Goal: Task Accomplishment & Management: Manage account settings

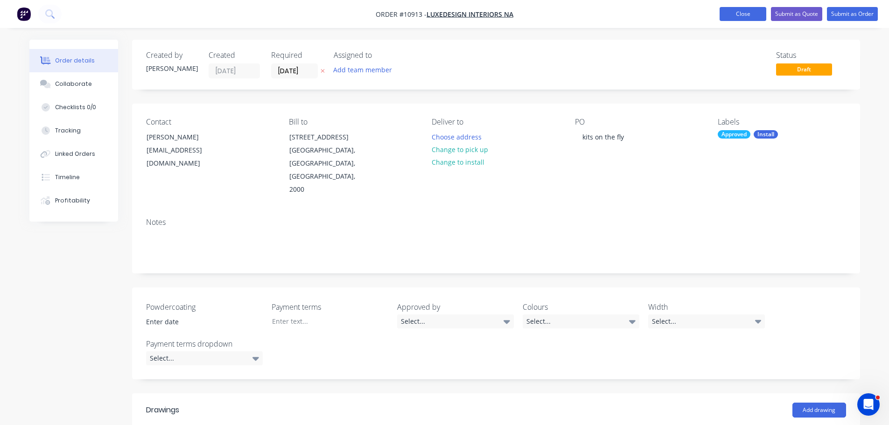
click at [738, 19] on button "Close" at bounding box center [743, 14] width 47 height 14
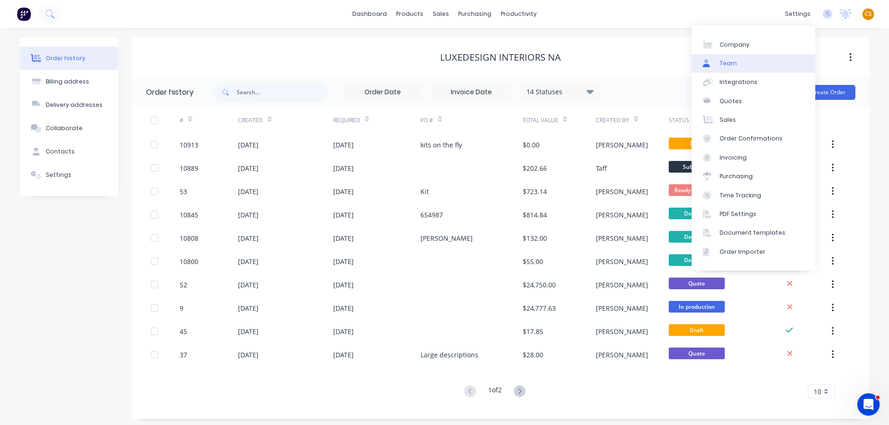
click at [748, 64] on link "Team" at bounding box center [754, 63] width 124 height 19
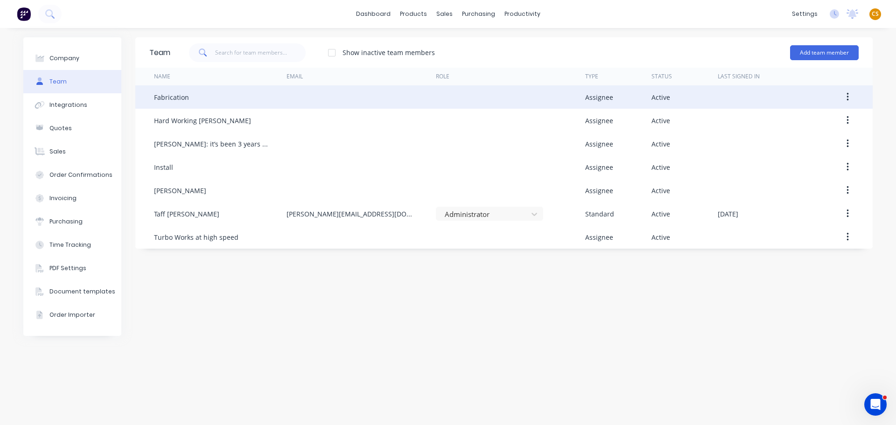
click at [845, 97] on button "button" at bounding box center [848, 97] width 22 height 17
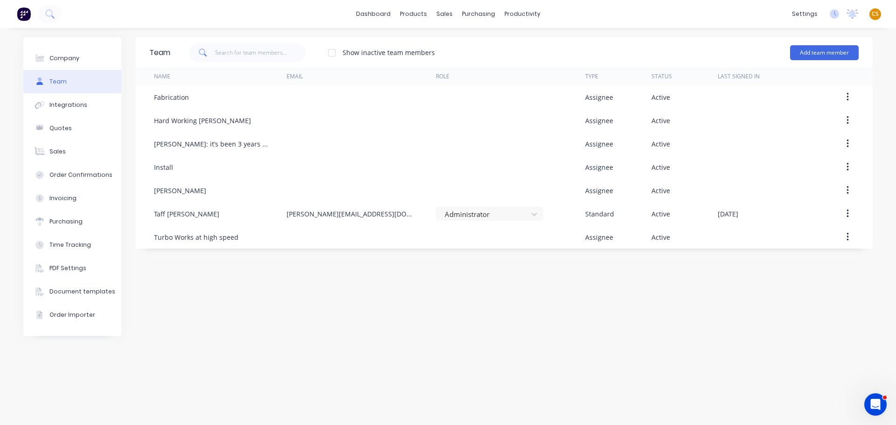
click at [874, 17] on span "CS" at bounding box center [875, 14] width 7 height 8
click at [796, 99] on div "Profile" at bounding box center [792, 98] width 19 height 8
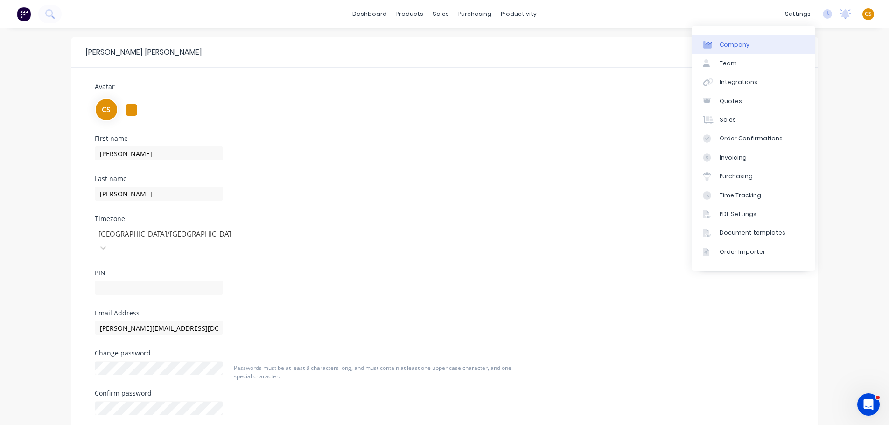
click at [748, 41] on link "Company" at bounding box center [754, 44] width 124 height 19
select select "AU"
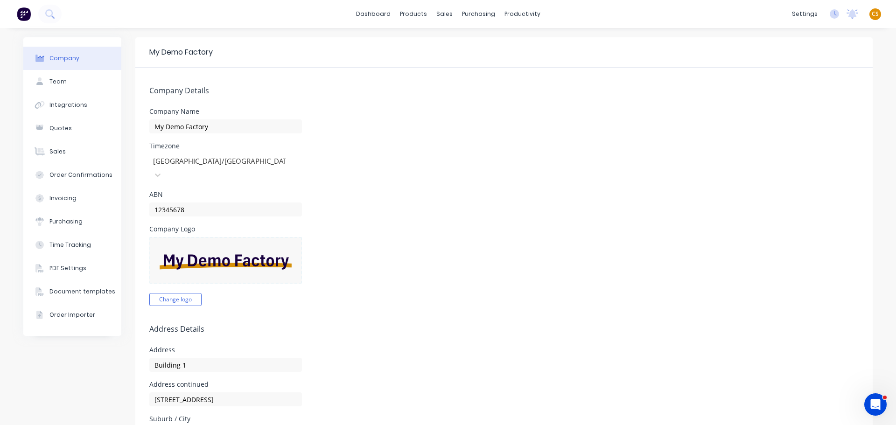
scroll to position [140, 0]
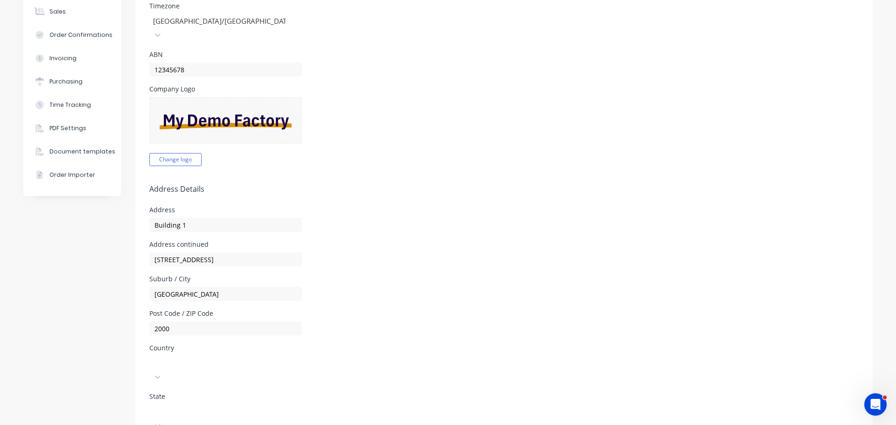
click at [171, 356] on div at bounding box center [219, 362] width 134 height 12
click at [177, 384] on div "[GEOGRAPHIC_DATA]" at bounding box center [219, 389] width 140 height 10
click at [169, 405] on div at bounding box center [219, 411] width 134 height 12
click at [540, 323] on form "Company Details Company Name My Demo Factory Timezone [GEOGRAPHIC_DATA]/[GEOGRA…" at bounding box center [504, 315] width 738 height 774
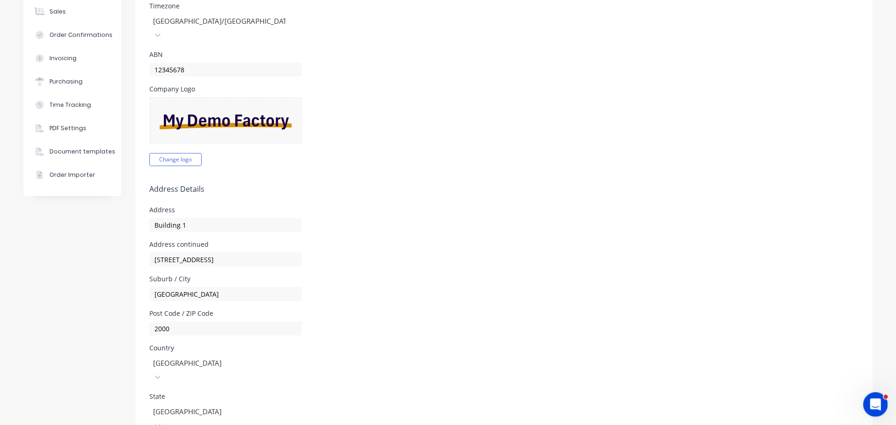
click at [870, 404] on icon "Open Intercom Messenger" at bounding box center [874, 403] width 15 height 15
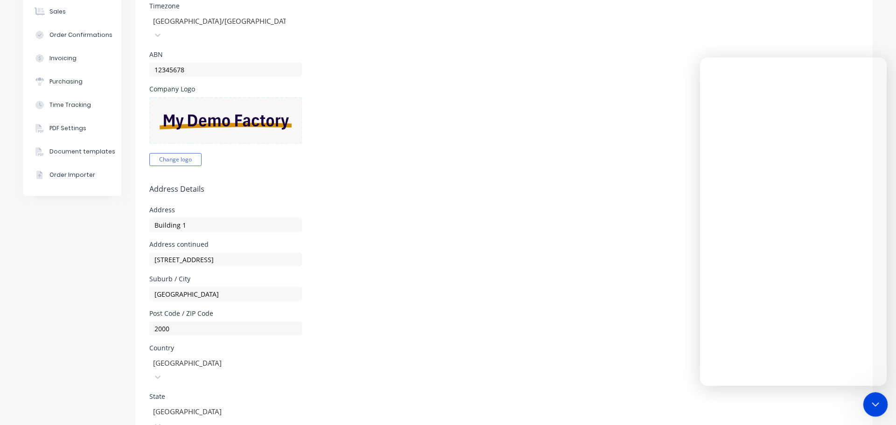
click at [869, 402] on icon "Close Intercom Messenger" at bounding box center [874, 403] width 11 height 11
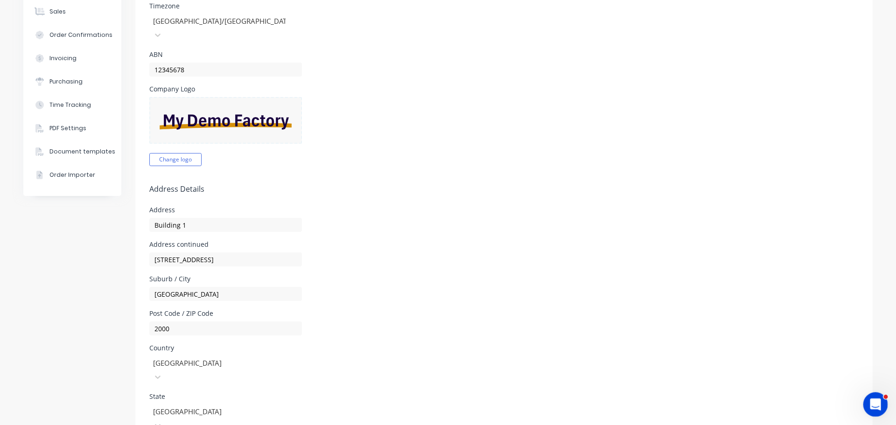
scroll to position [0, 0]
click at [872, 402] on icon "Open Intercom Messenger" at bounding box center [874, 403] width 15 height 15
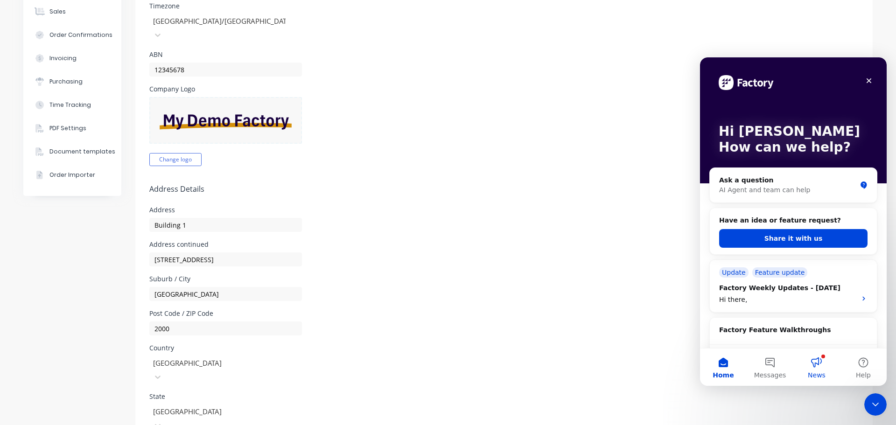
click at [818, 364] on button "News" at bounding box center [817, 367] width 47 height 37
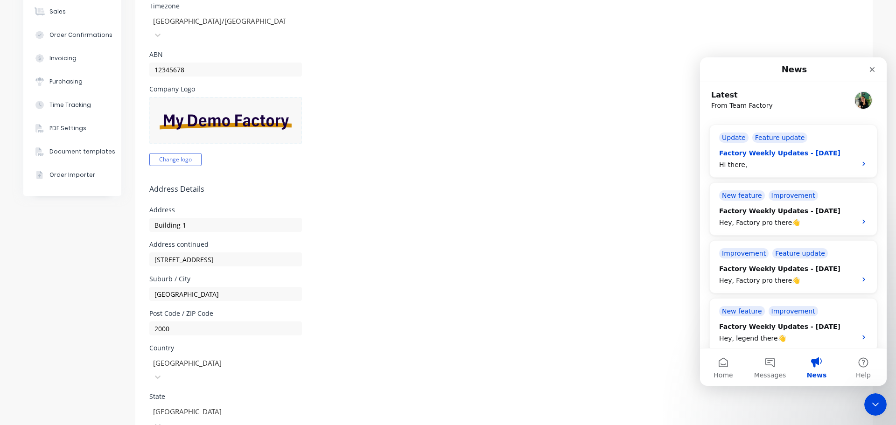
click at [776, 154] on div "Factory Weekly Updates - [DATE]" at bounding box center [785, 153] width 132 height 10
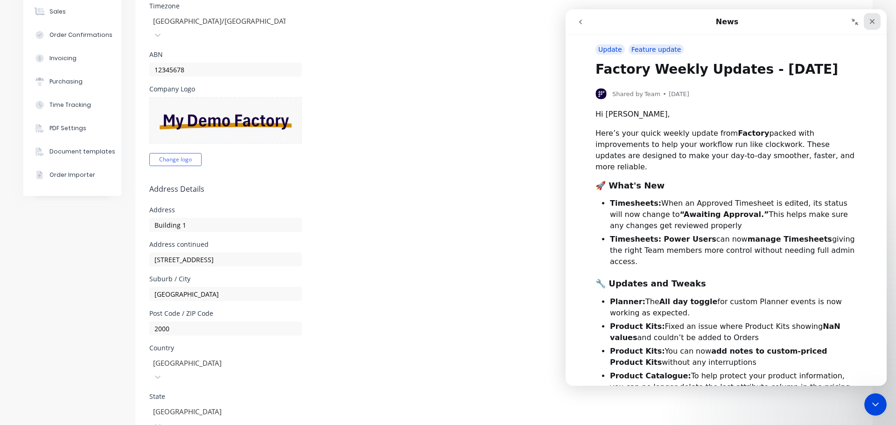
drag, startPoint x: 873, startPoint y: 22, endPoint x: 1228, endPoint y: 70, distance: 358.5
click at [873, 22] on icon "Close" at bounding box center [872, 21] width 5 height 5
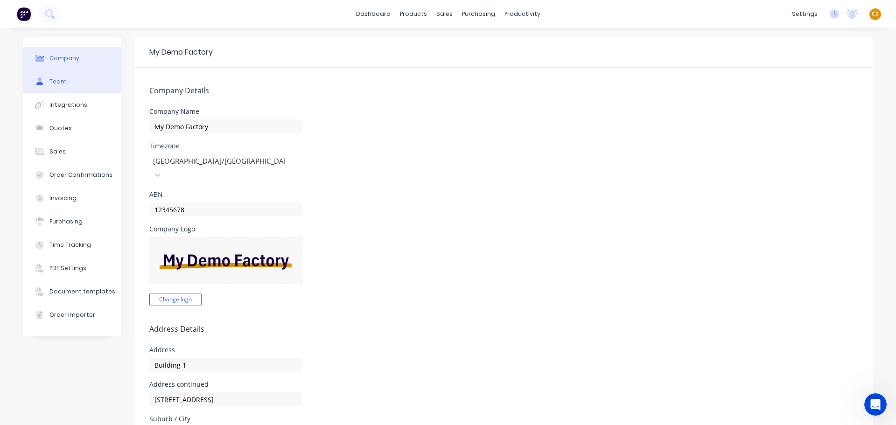
click at [63, 85] on button "Team" at bounding box center [72, 81] width 98 height 23
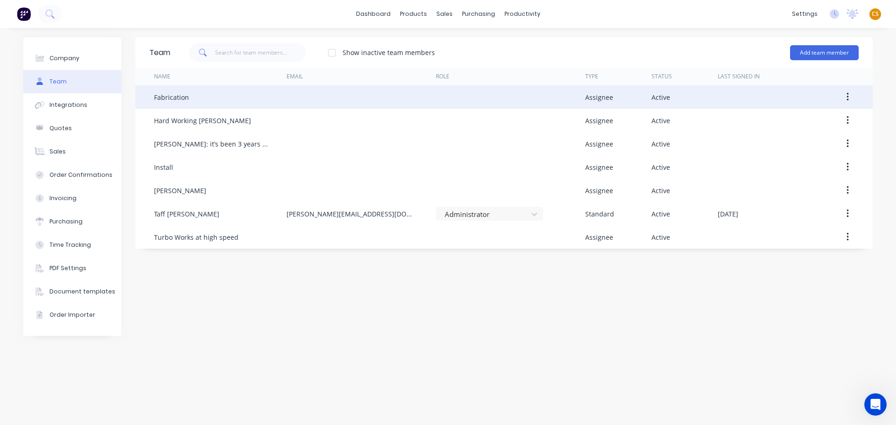
click at [848, 99] on icon "button" at bounding box center [848, 97] width 2 height 10
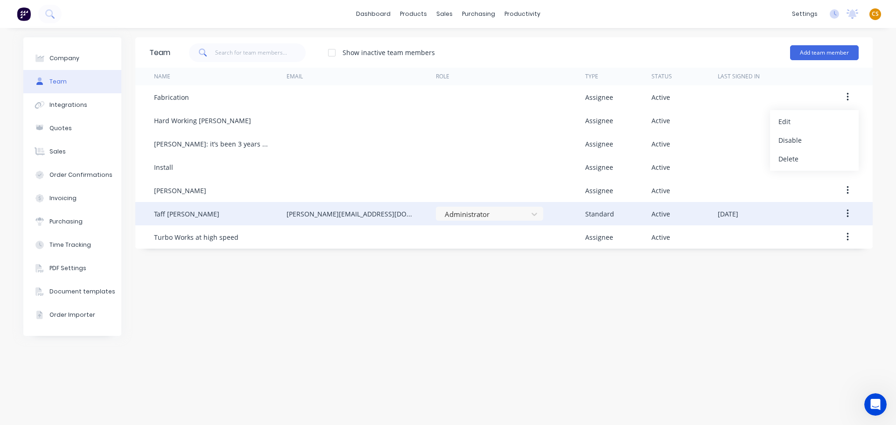
click at [847, 214] on icon "button" at bounding box center [848, 214] width 2 height 10
click at [789, 242] on div "Edit" at bounding box center [815, 239] width 72 height 14
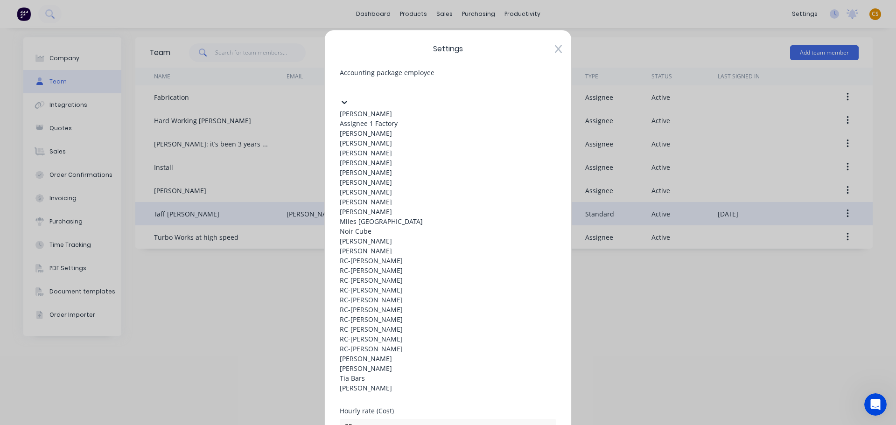
click at [386, 89] on div at bounding box center [410, 87] width 134 height 12
click at [373, 138] on div "[PERSON_NAME]" at bounding box center [448, 133] width 217 height 10
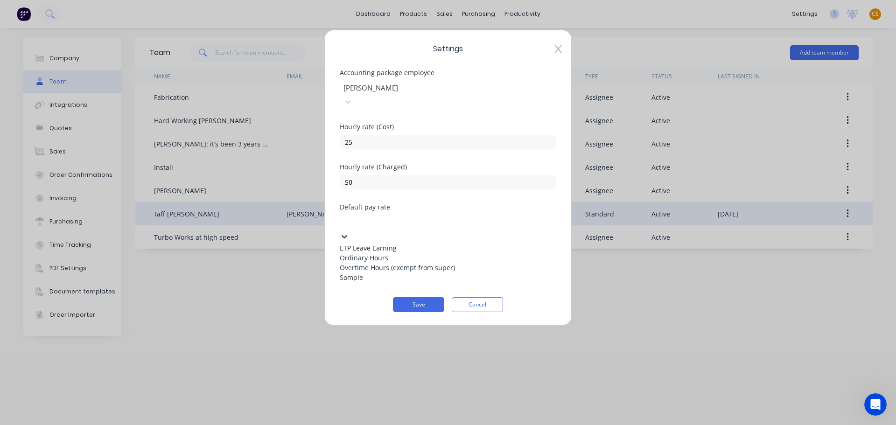
click at [363, 215] on div at bounding box center [410, 221] width 134 height 12
click at [363, 253] on div "Ordinary Hours" at bounding box center [448, 258] width 217 height 10
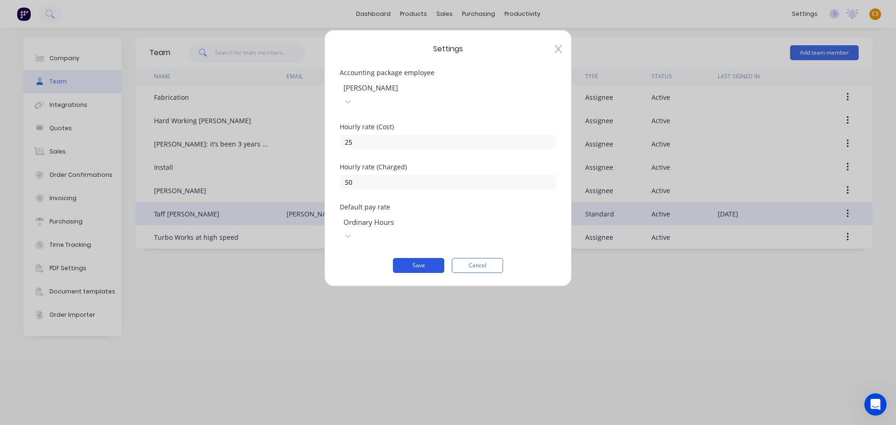
click at [409, 258] on button "Save" at bounding box center [418, 265] width 51 height 15
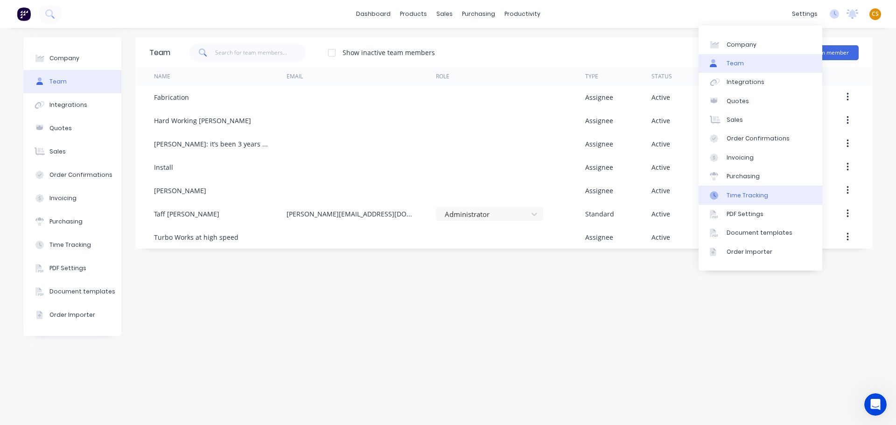
click at [749, 197] on div "Time Tracking" at bounding box center [748, 195] width 42 height 8
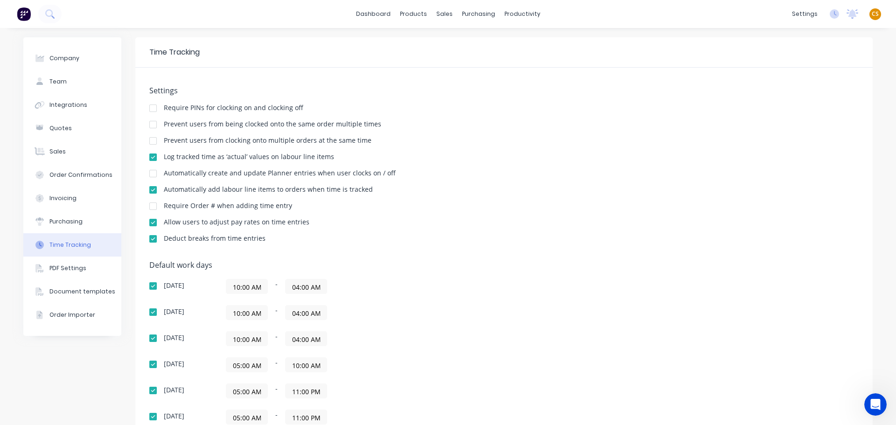
click at [170, 139] on div "Prevent users from clocking onto multiple orders at the same time" at bounding box center [268, 140] width 208 height 7
drag, startPoint x: 170, startPoint y: 139, endPoint x: 353, endPoint y: 140, distance: 183.5
click at [353, 140] on div "Prevent users from clocking onto multiple orders at the same time" at bounding box center [268, 140] width 208 height 7
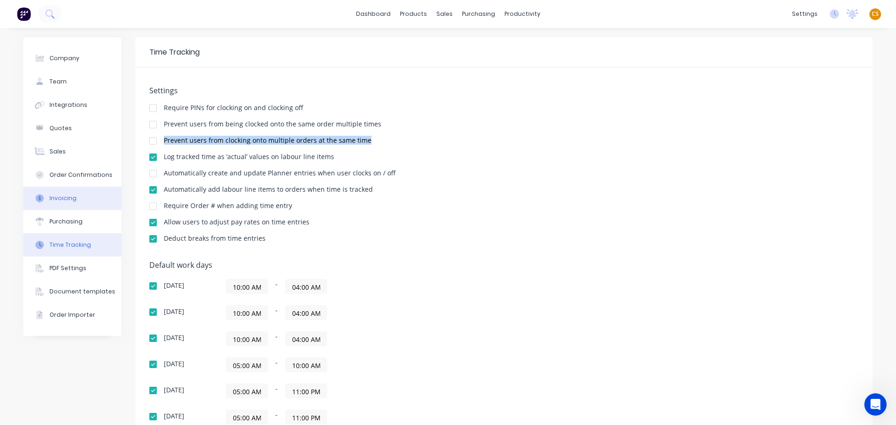
copy div "Prevent users from clocking onto multiple orders at the same time"
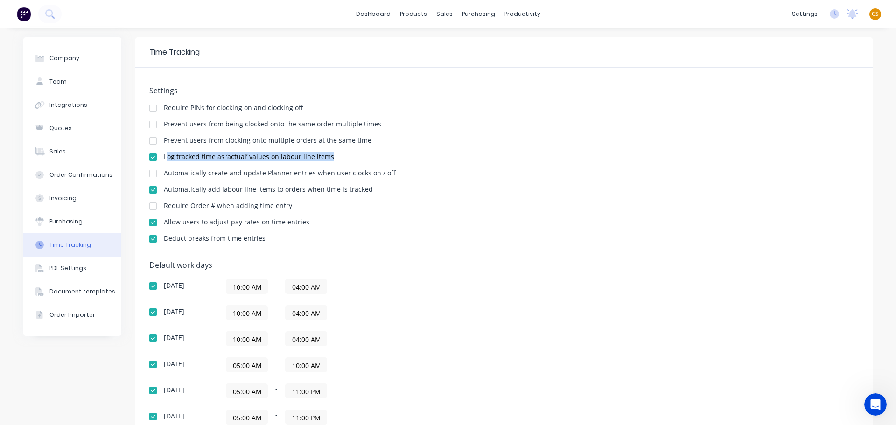
drag, startPoint x: 164, startPoint y: 158, endPoint x: 325, endPoint y: 158, distance: 161.1
click at [325, 158] on div "Log tracked time as ‘actual’ values on labour line items" at bounding box center [249, 157] width 170 height 7
click at [164, 155] on div "Log tracked time as ‘actual’ values on labour line items" at bounding box center [249, 157] width 170 height 7
drag, startPoint x: 164, startPoint y: 155, endPoint x: 198, endPoint y: 186, distance: 45.9
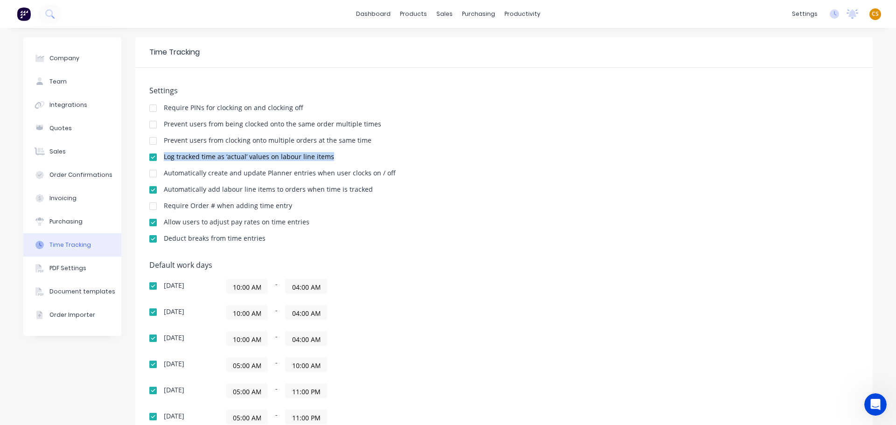
click at [320, 160] on div "Log tracked time as ‘actual’ values on labour line items" at bounding box center [249, 157] width 170 height 7
copy div "Log tracked time as ‘actual’ values on labour line items"
click at [467, 290] on div "[DATE] 10:00 AM - 04:00 AM" at bounding box center [312, 286] width 327 height 15
click at [47, 386] on div "Company Team Integrations Quotes Sales Order Confirmations Invoicing Purchasing…" at bounding box center [72, 300] width 98 height 526
click at [164, 157] on div "Log tracked time as ‘actual’ values on labour line items" at bounding box center [249, 157] width 170 height 7
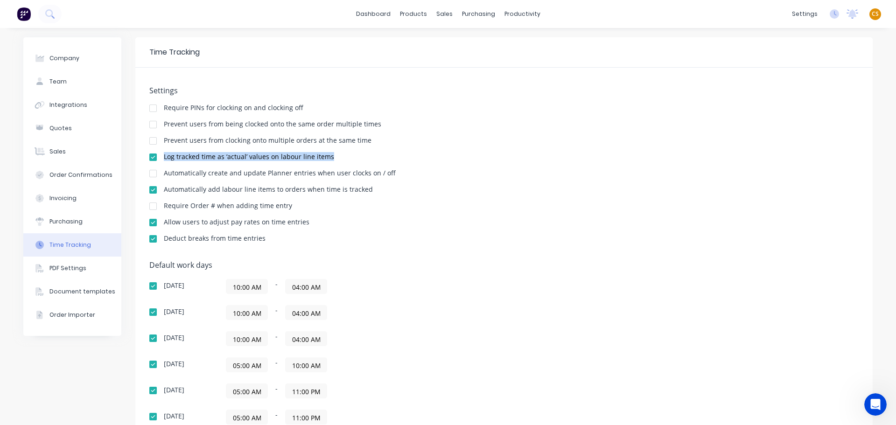
drag, startPoint x: 164, startPoint y: 157, endPoint x: 317, endPoint y: 156, distance: 152.7
click at [317, 156] on div "Log tracked time as ‘actual’ values on labour line items" at bounding box center [249, 157] width 170 height 7
copy div "Log tracked time as ‘actual’ values on labour line items"
click at [363, 15] on link "dashboard" at bounding box center [374, 14] width 44 height 14
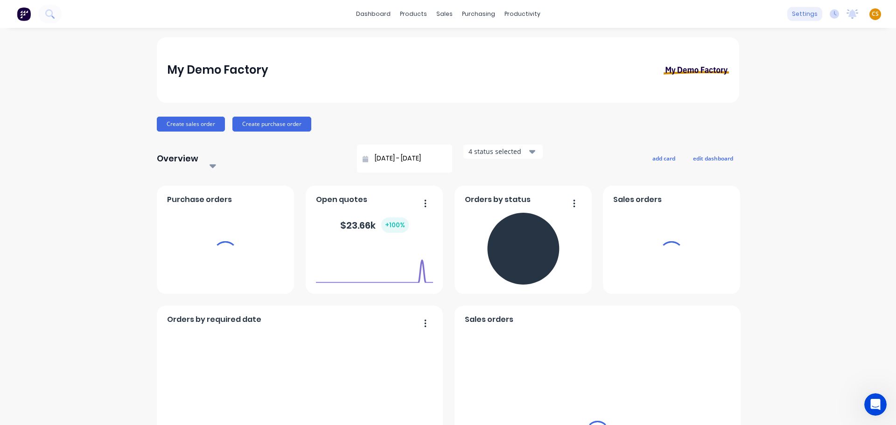
click at [793, 16] on div "settings" at bounding box center [805, 14] width 35 height 14
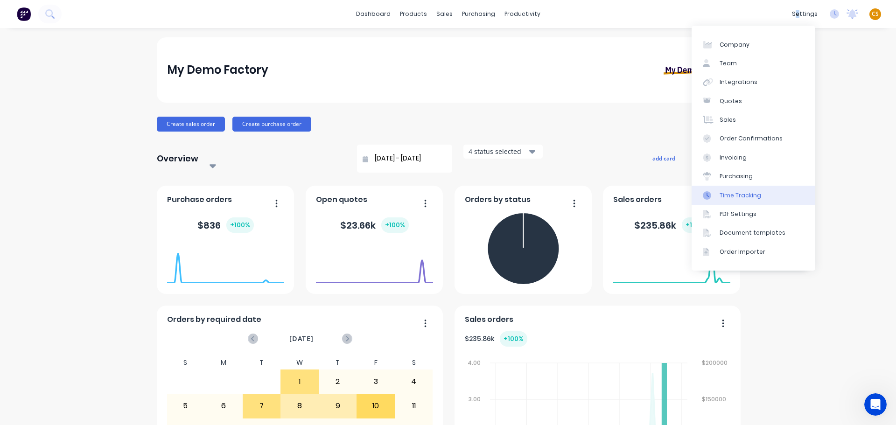
click at [736, 197] on div "Time Tracking" at bounding box center [741, 195] width 42 height 8
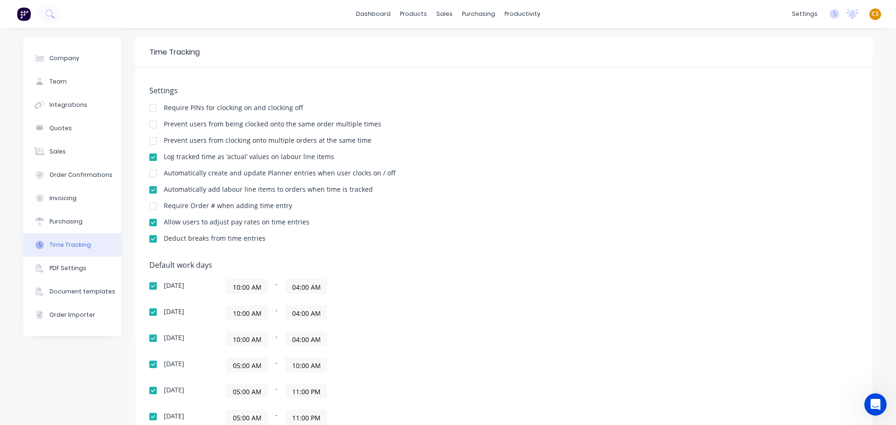
click at [150, 188] on div at bounding box center [153, 190] width 19 height 19
drag, startPoint x: 160, startPoint y: 173, endPoint x: 388, endPoint y: 177, distance: 227.9
click at [388, 177] on div "Automatically create and update Planner entries when user clocks on / off" at bounding box center [504, 174] width 710 height 9
copy div "Automatically create and update Planner entries when user clocks on / off"
drag, startPoint x: 468, startPoint y: 46, endPoint x: 473, endPoint y: 52, distance: 8.3
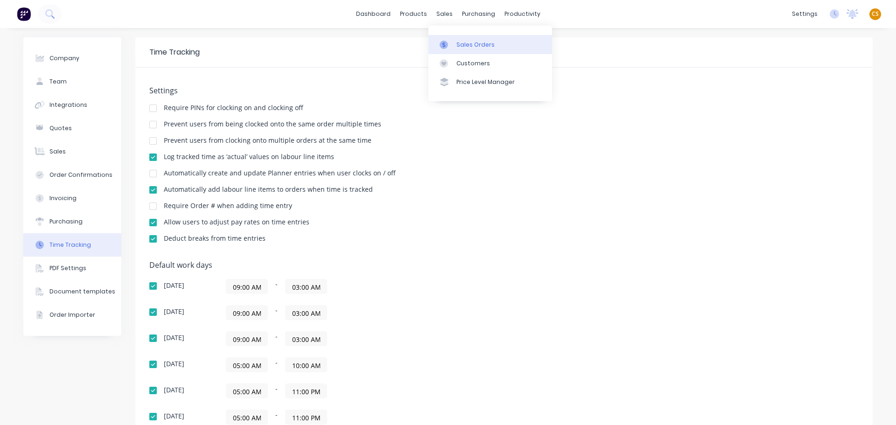
click at [468, 46] on div "Sales Orders" at bounding box center [476, 45] width 38 height 8
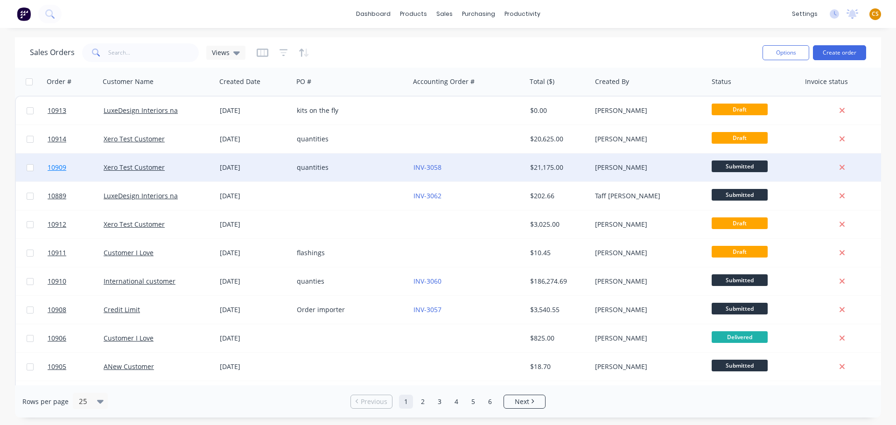
click at [75, 172] on link "10909" at bounding box center [76, 168] width 56 height 28
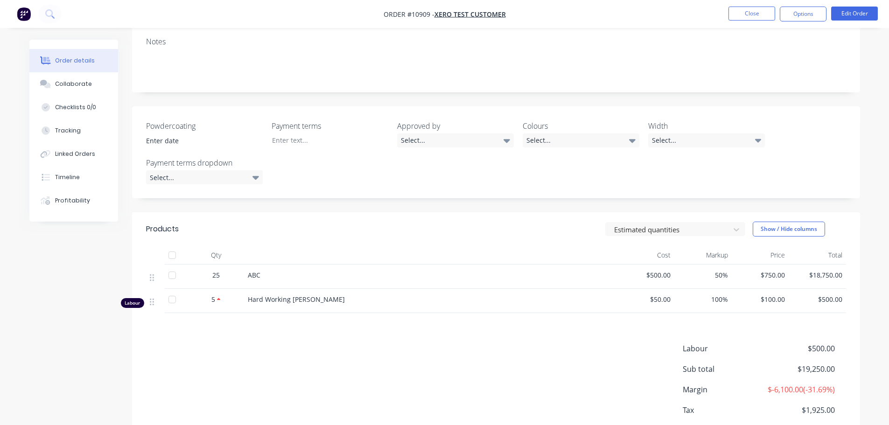
scroll to position [140, 0]
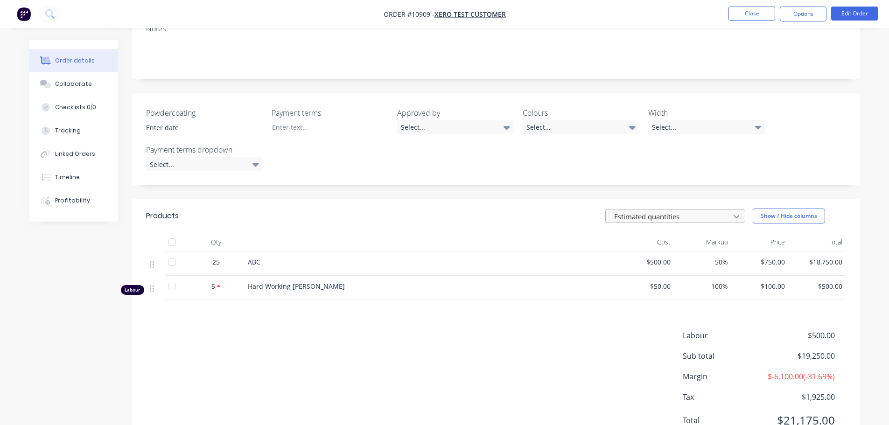
click at [737, 218] on icon at bounding box center [737, 216] width 6 height 3
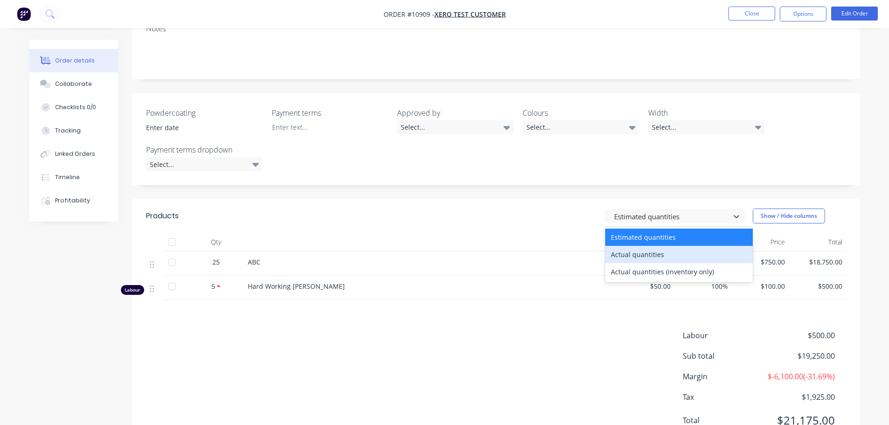
drag, startPoint x: 636, startPoint y: 256, endPoint x: 535, endPoint y: 269, distance: 101.6
click at [635, 256] on div "Actual quantities" at bounding box center [680, 254] width 148 height 17
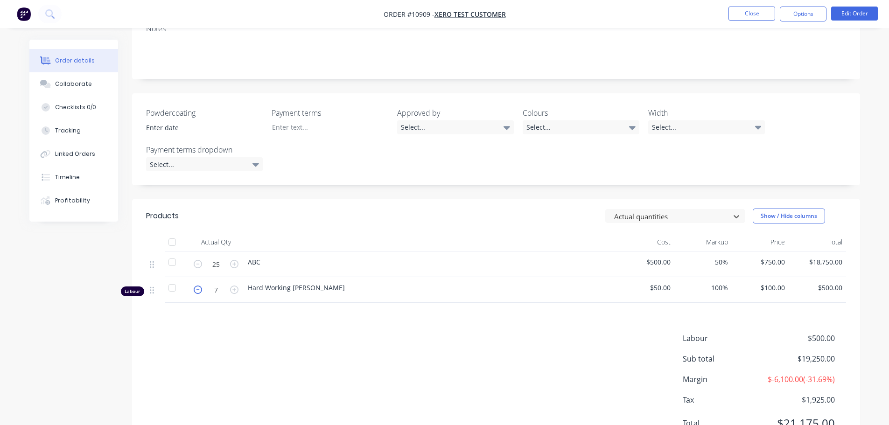
click at [198, 290] on icon "button" at bounding box center [198, 290] width 8 height 8
type input "5"
click at [728, 217] on div "Actual quantities" at bounding box center [670, 217] width 118 height 14
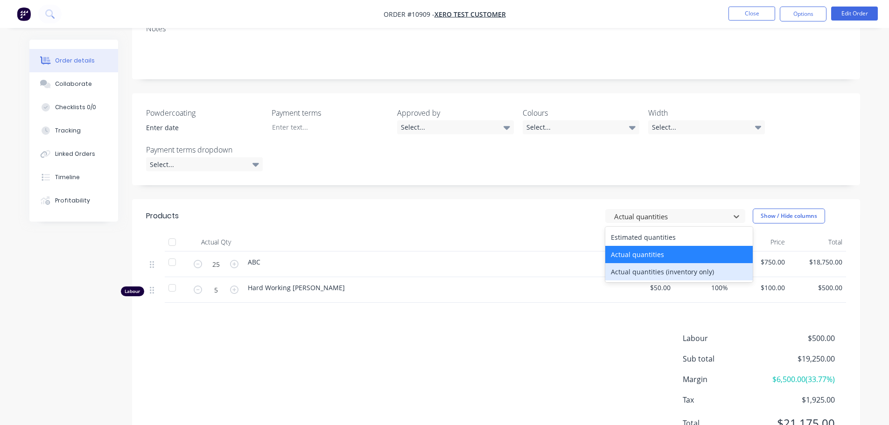
drag, startPoint x: 634, startPoint y: 271, endPoint x: 580, endPoint y: 276, distance: 54.0
click at [633, 271] on div "Actual quantities (inventory only)" at bounding box center [680, 271] width 148 height 17
type input "0"
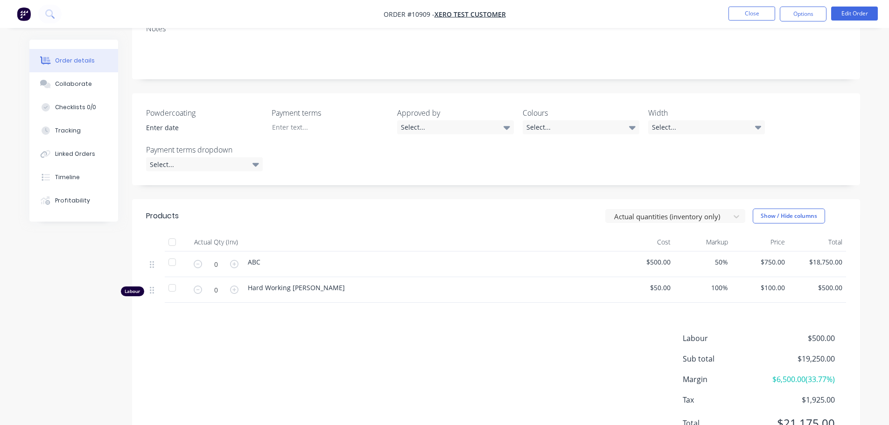
click at [320, 347] on div "Labour $500.00 Sub total $19,250.00 Margin $6,500.00 ( 33.77 %) Tax $1,925.00 T…" at bounding box center [496, 387] width 700 height 108
click at [641, 214] on div at bounding box center [669, 217] width 112 height 12
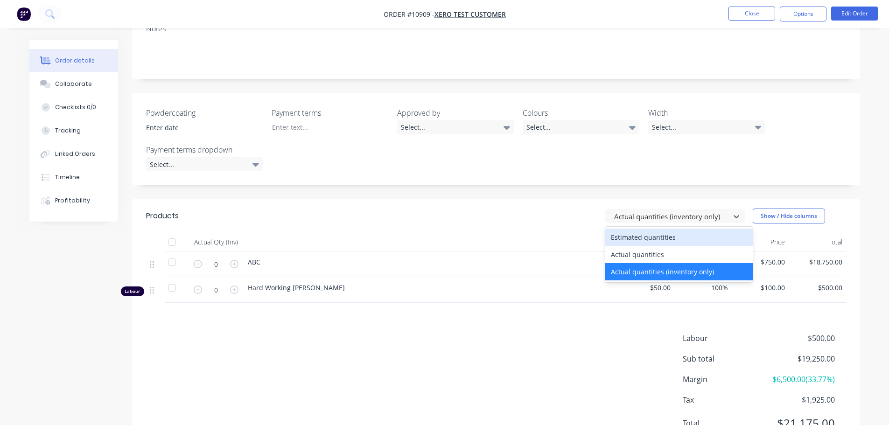
click at [618, 236] on div "Estimated quantities" at bounding box center [680, 237] width 148 height 17
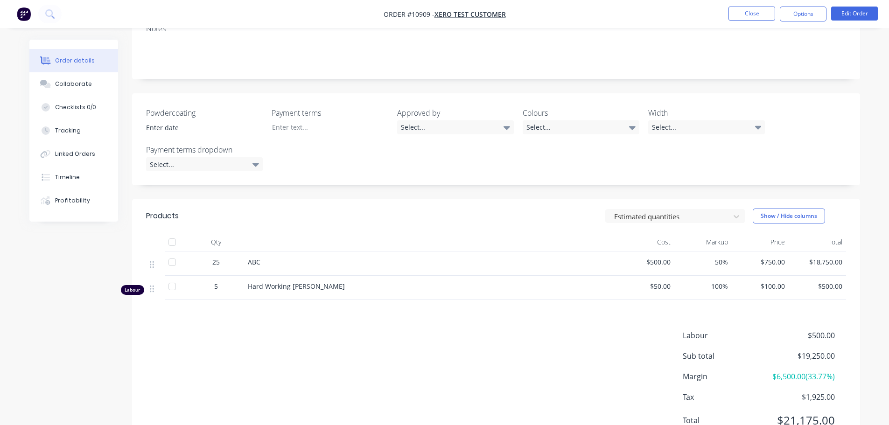
drag, startPoint x: 264, startPoint y: 376, endPoint x: 261, endPoint y: 356, distance: 20.4
click at [264, 376] on div "Labour $500.00 Sub total $19,250.00 Margin $6,500.00 ( 33.77 %) Tax $1,925.00 T…" at bounding box center [496, 384] width 700 height 108
click at [76, 135] on button "Tracking" at bounding box center [73, 130] width 89 height 23
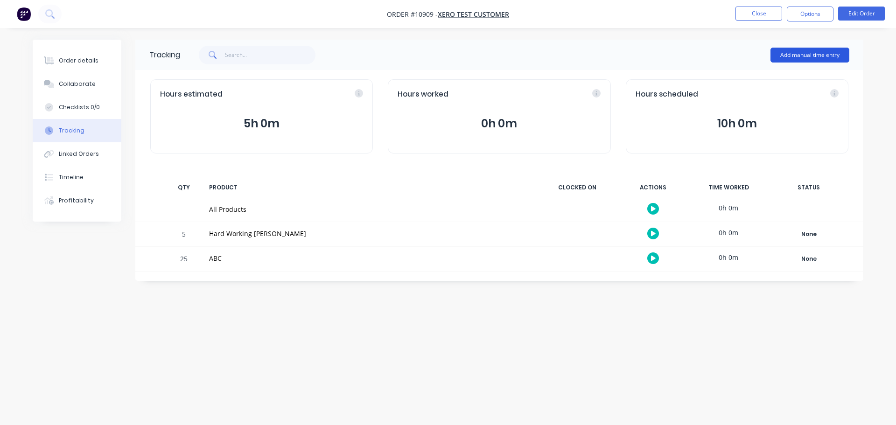
click at [790, 56] on button "Add manual time entry" at bounding box center [810, 55] width 79 height 15
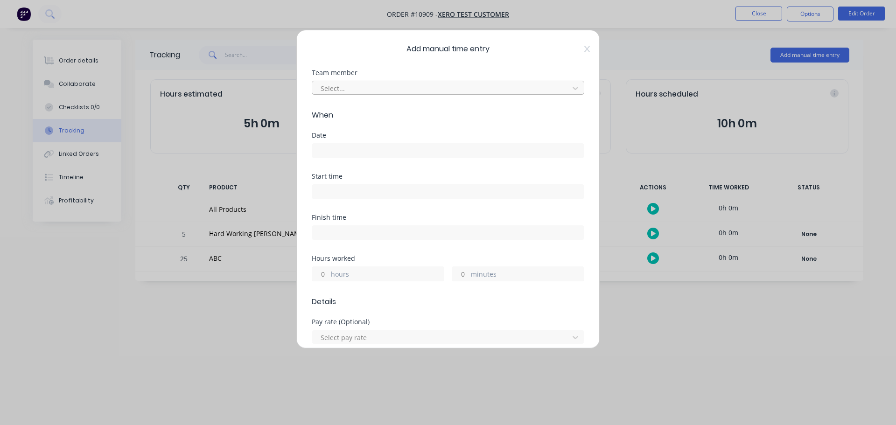
click at [351, 90] on div at bounding box center [442, 89] width 245 height 12
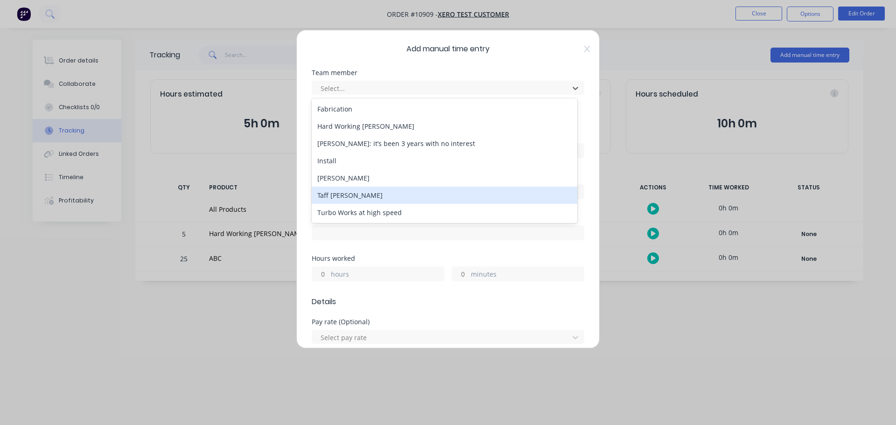
click at [355, 200] on div "Taff [PERSON_NAME]" at bounding box center [445, 195] width 266 height 17
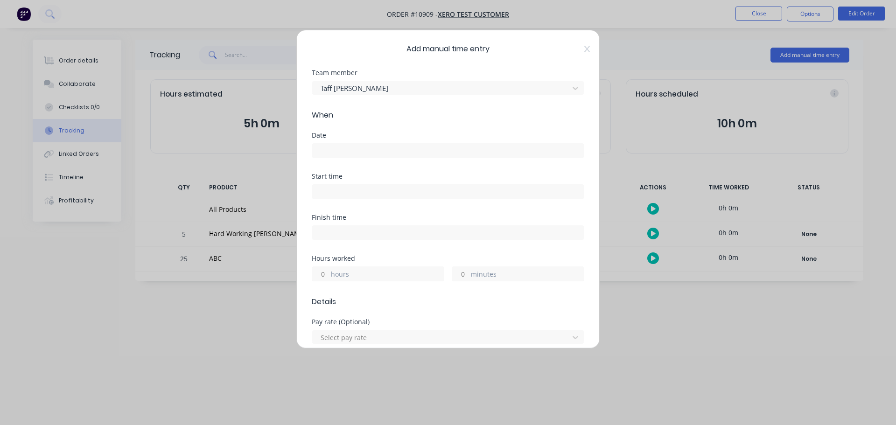
click at [331, 149] on input at bounding box center [448, 151] width 272 height 14
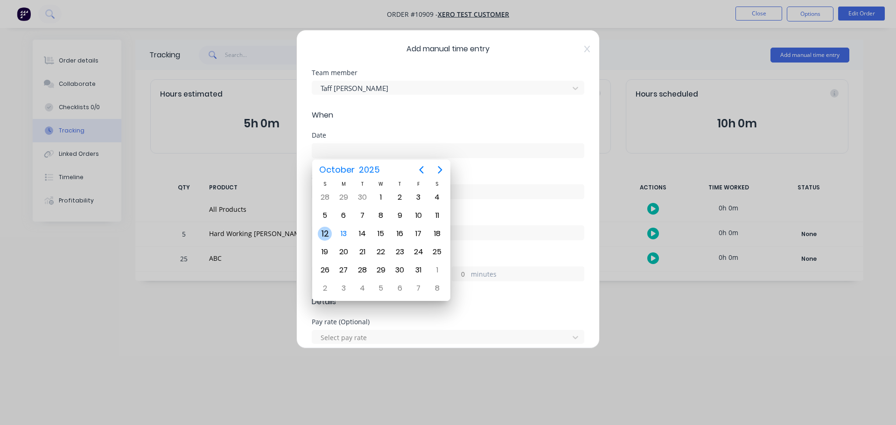
click at [325, 234] on div "12" at bounding box center [325, 234] width 14 height 14
type input "12/10/2025"
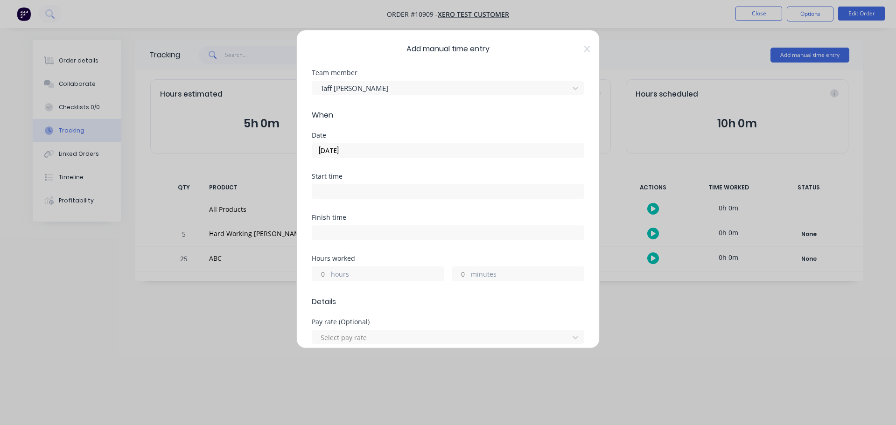
click at [329, 192] on input at bounding box center [448, 192] width 272 height 14
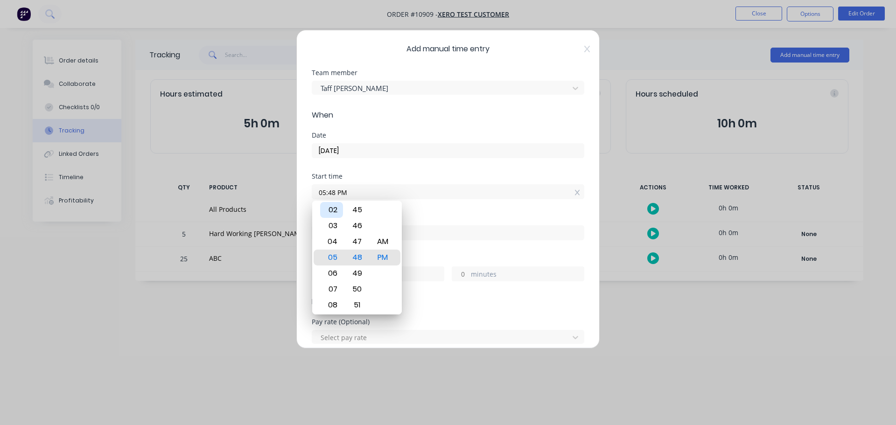
click at [332, 211] on div "02" at bounding box center [331, 210] width 23 height 16
type input "02:48 PM"
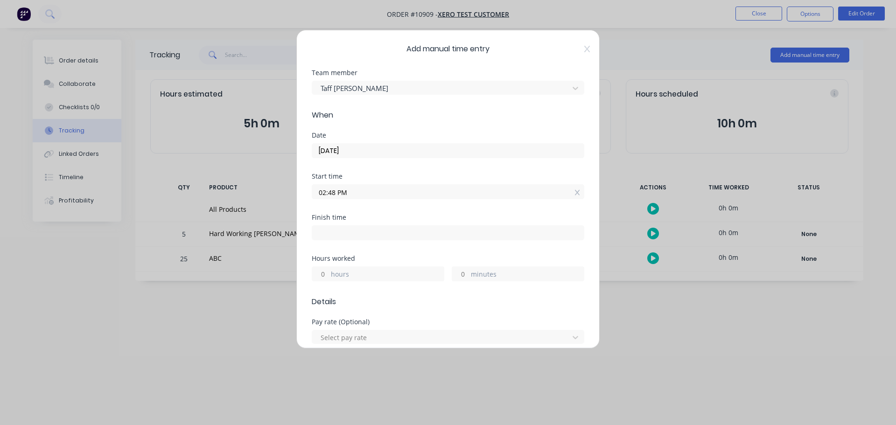
click at [432, 215] on div "Finish time" at bounding box center [448, 217] width 273 height 7
click at [324, 274] on input "hours" at bounding box center [320, 274] width 16 height 14
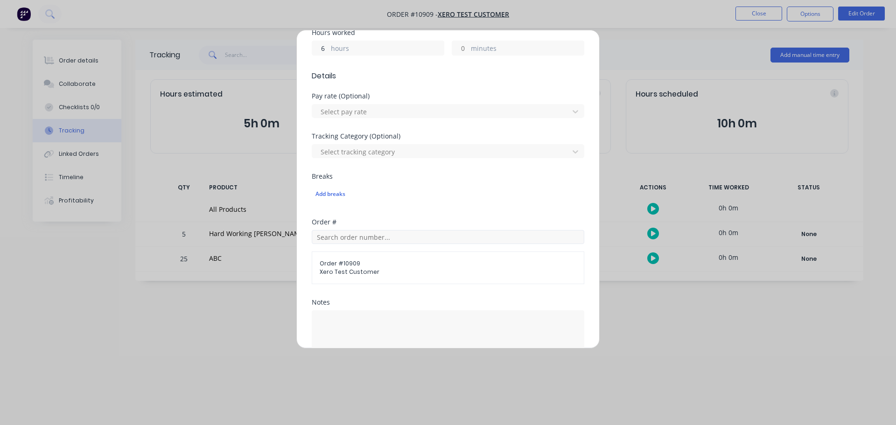
scroll to position [212, 0]
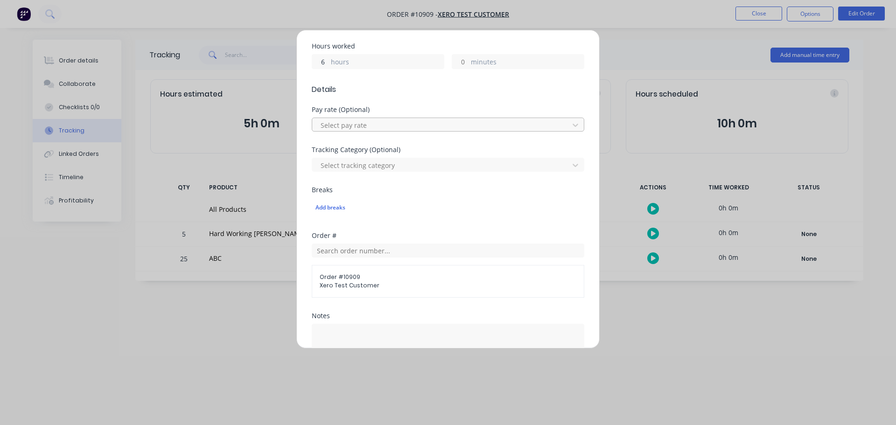
type input "6"
type input "08:48 PM"
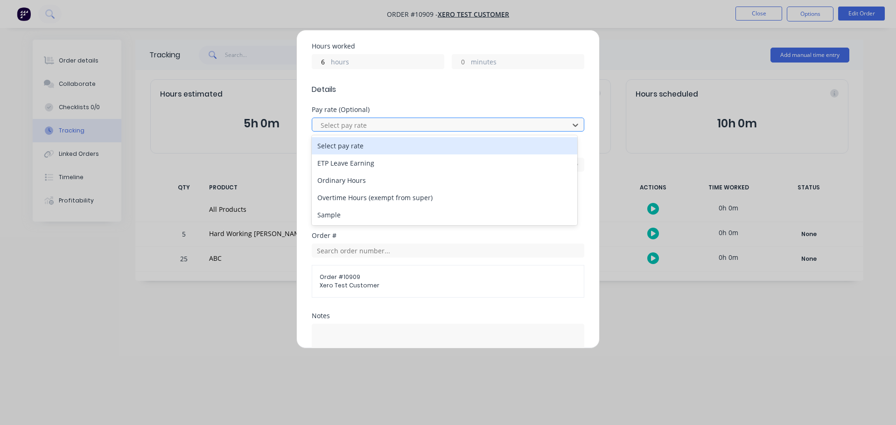
type input "0"
click at [361, 125] on div at bounding box center [442, 126] width 245 height 12
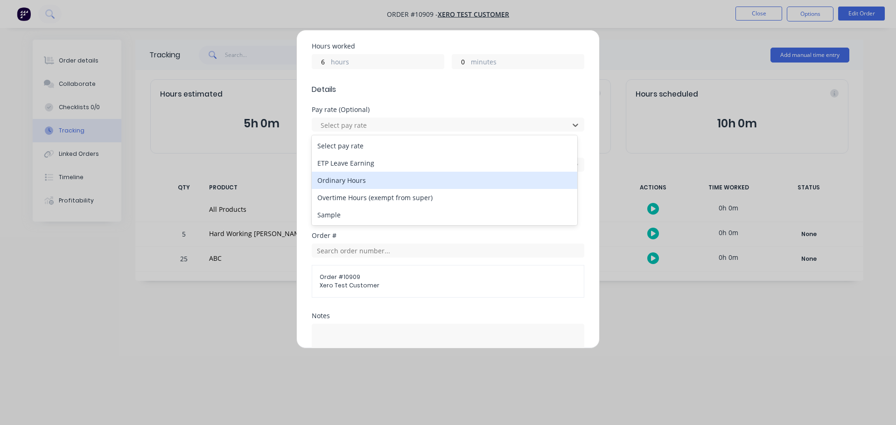
click at [351, 183] on div "Ordinary Hours" at bounding box center [445, 180] width 266 height 17
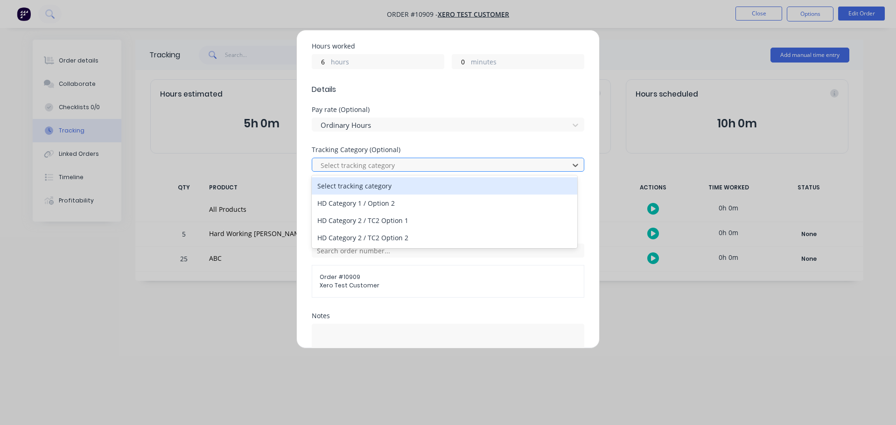
click at [337, 165] on div at bounding box center [442, 166] width 245 height 12
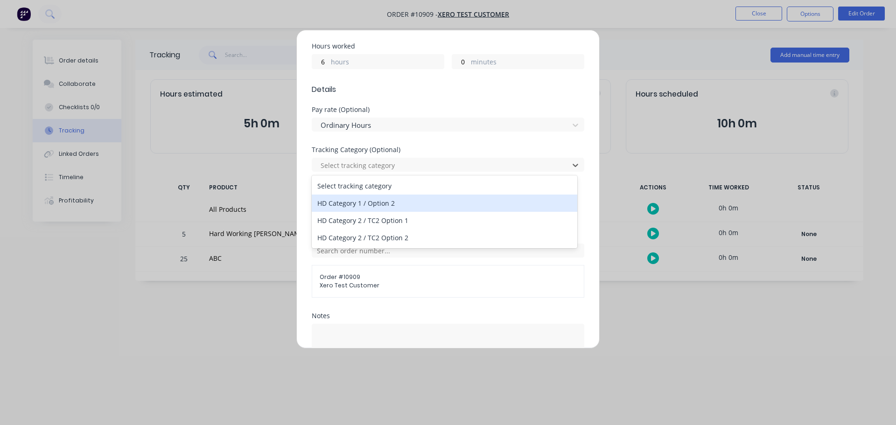
click at [335, 209] on div "HD Category 1 / Option 2" at bounding box center [445, 203] width 266 height 17
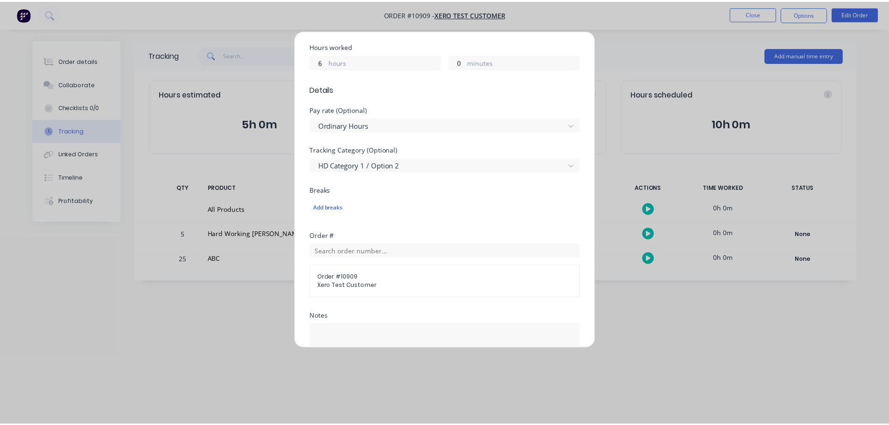
scroll to position [352, 0]
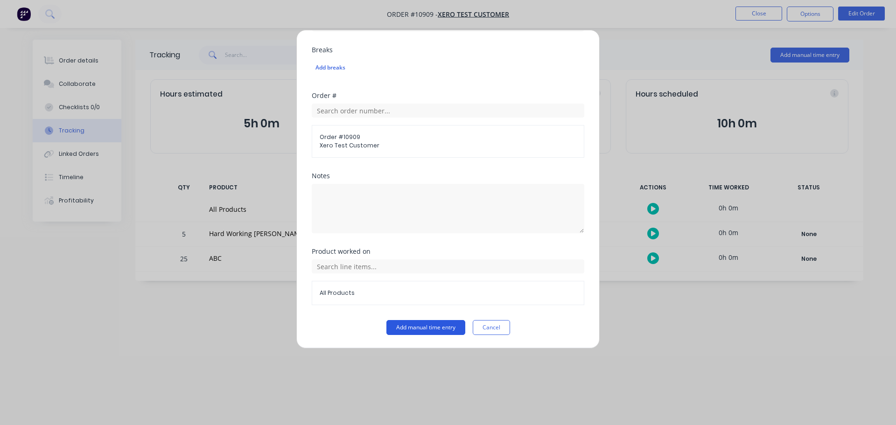
click at [397, 327] on button "Add manual time entry" at bounding box center [426, 327] width 79 height 15
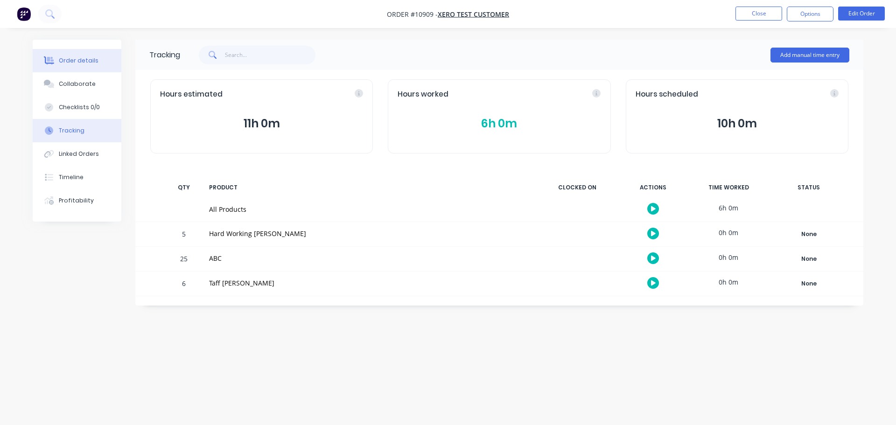
click at [86, 63] on div "Order details" at bounding box center [79, 60] width 40 height 8
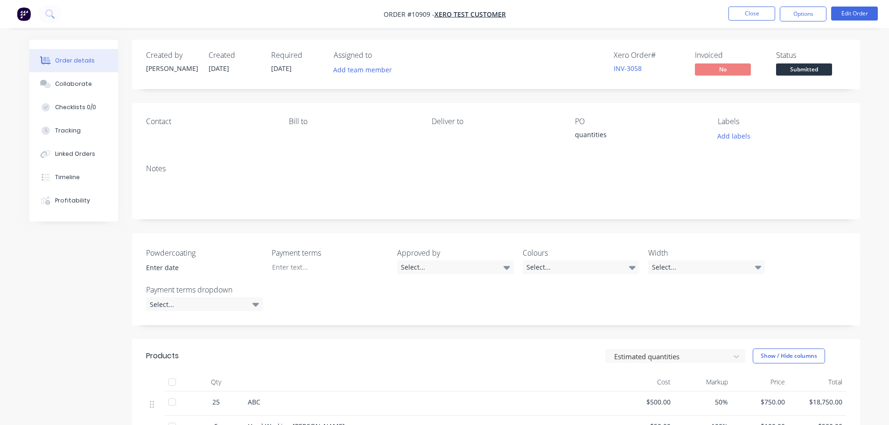
scroll to position [217, 0]
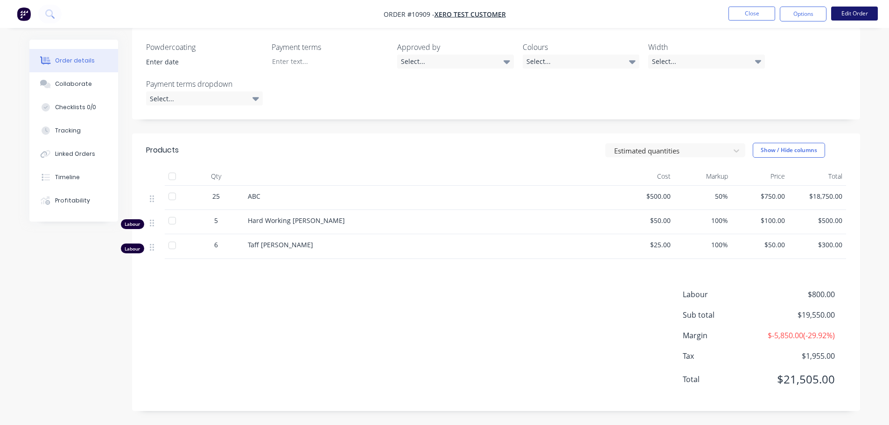
click at [851, 13] on button "Edit Order" at bounding box center [854, 14] width 47 height 14
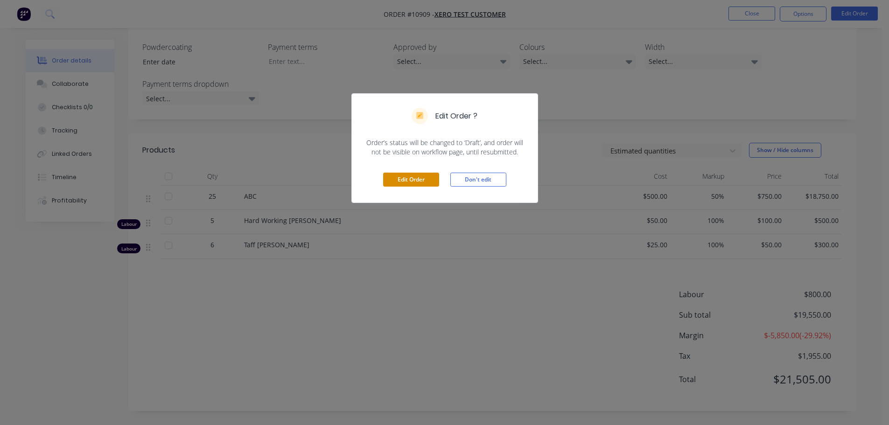
click at [423, 183] on button "Edit Order" at bounding box center [411, 180] width 56 height 14
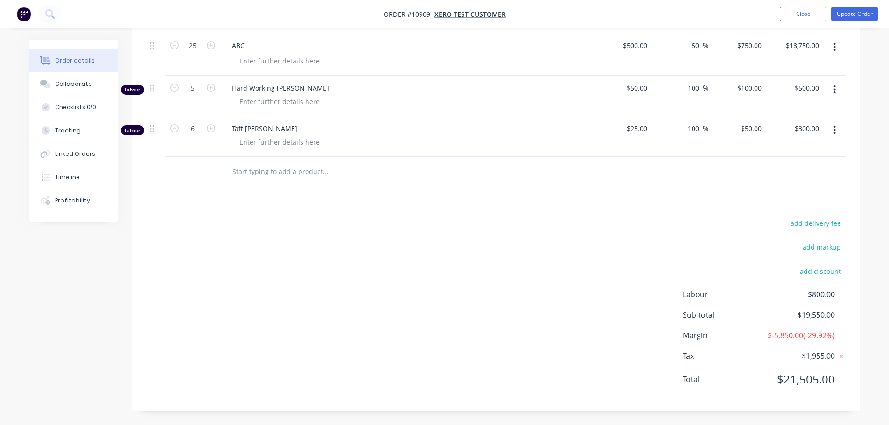
scroll to position [405, 0]
click at [833, 122] on button "button" at bounding box center [835, 130] width 22 height 17
click at [778, 204] on div "Delete" at bounding box center [802, 211] width 72 height 14
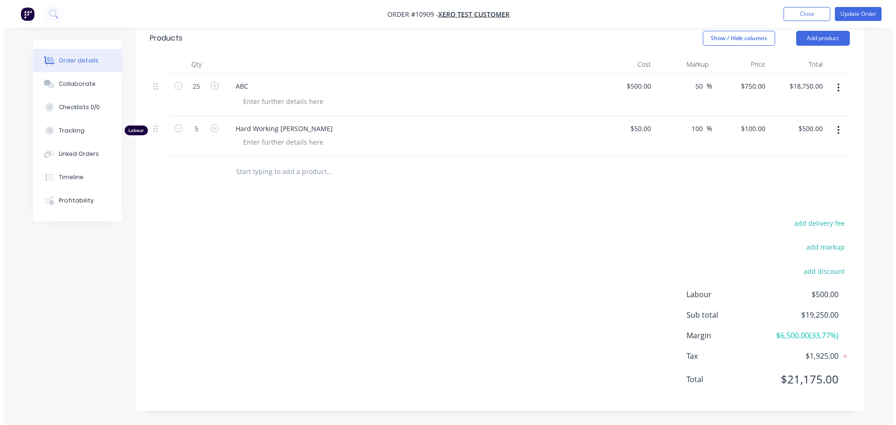
scroll to position [0, 0]
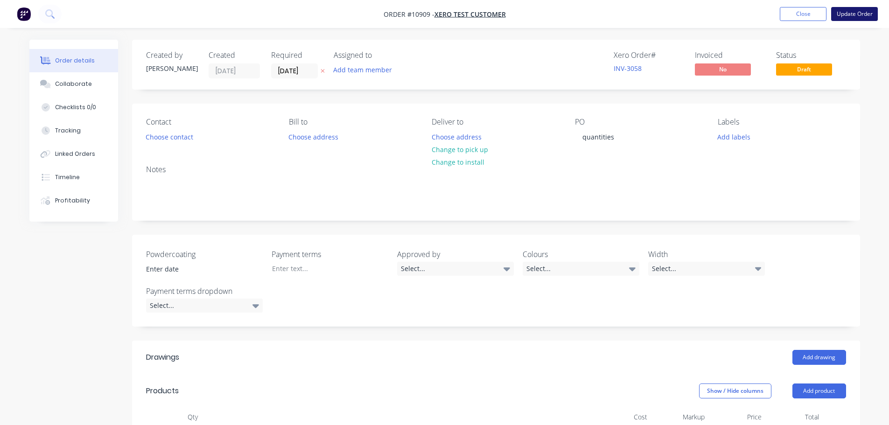
click at [861, 12] on button "Update Order" at bounding box center [854, 14] width 47 height 14
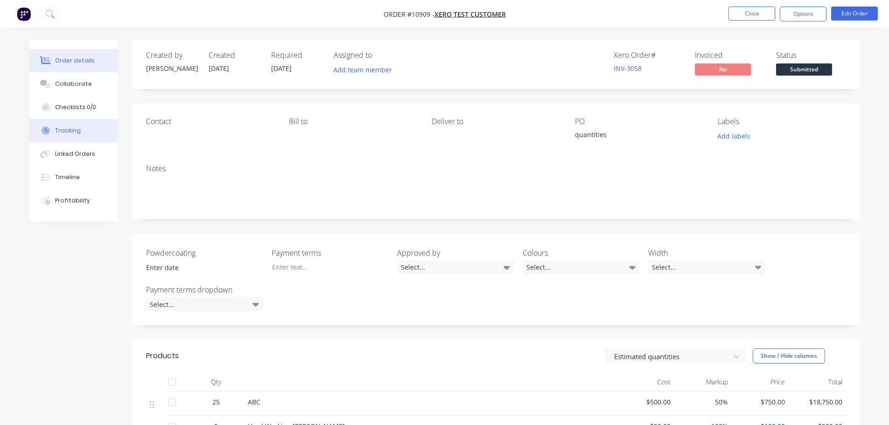
click at [68, 131] on div "Tracking" at bounding box center [68, 131] width 26 height 8
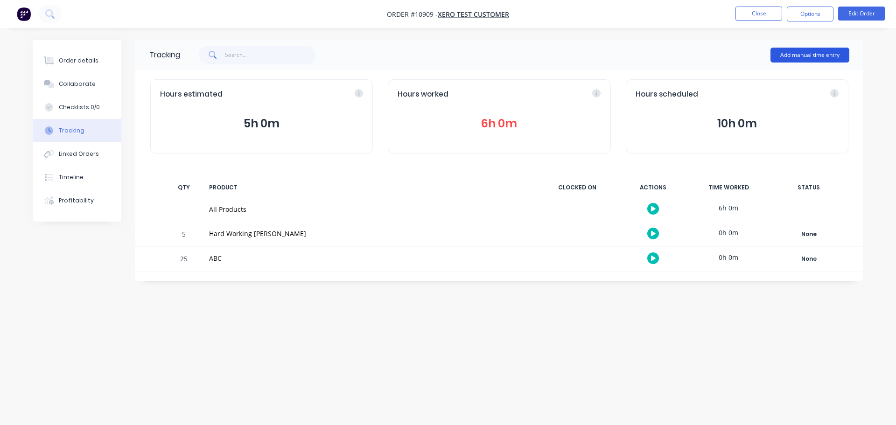
click at [796, 53] on button "Add manual time entry" at bounding box center [810, 55] width 79 height 15
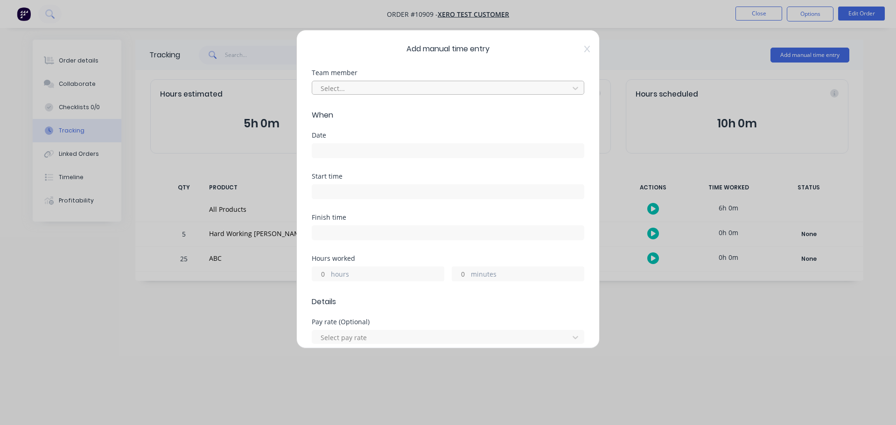
click at [338, 89] on div at bounding box center [442, 89] width 245 height 12
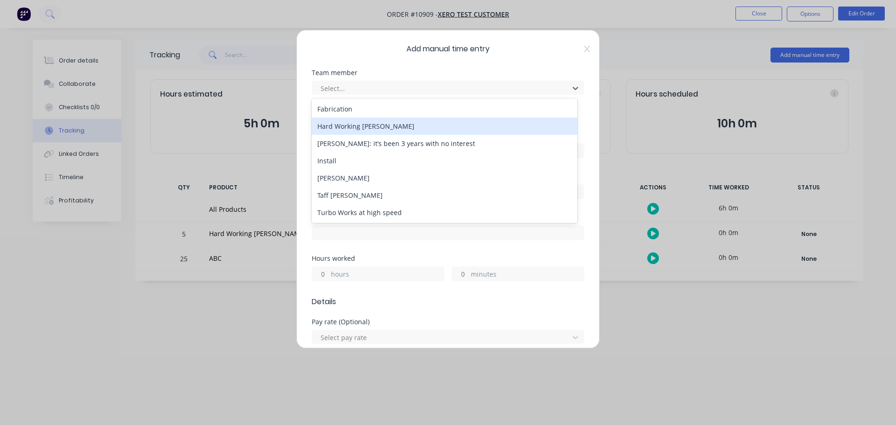
click at [343, 129] on div "Hard Working [PERSON_NAME]" at bounding box center [445, 126] width 266 height 17
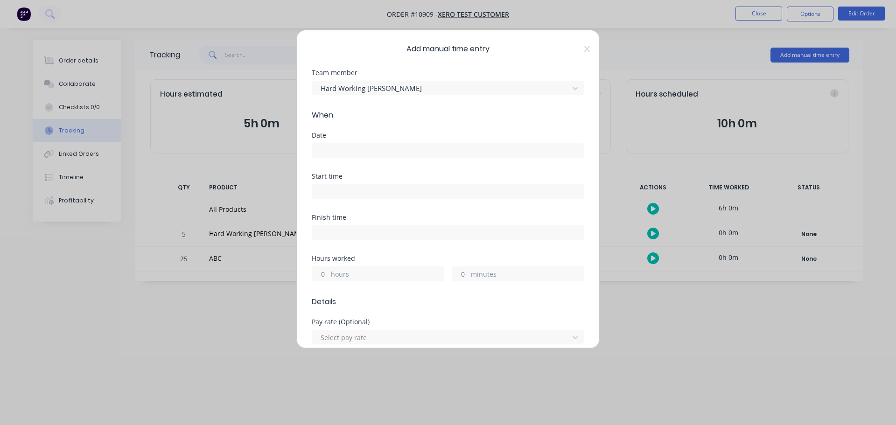
click at [345, 150] on input at bounding box center [448, 151] width 272 height 14
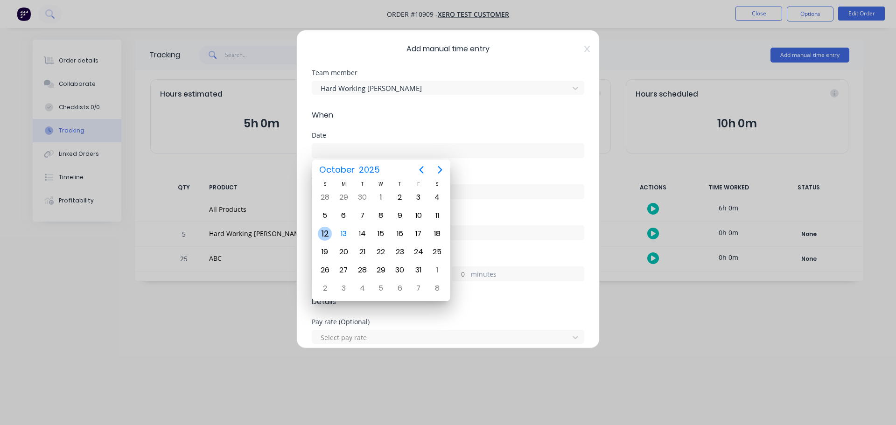
click at [323, 234] on div "12" at bounding box center [325, 234] width 14 height 14
type input "12/10/2025"
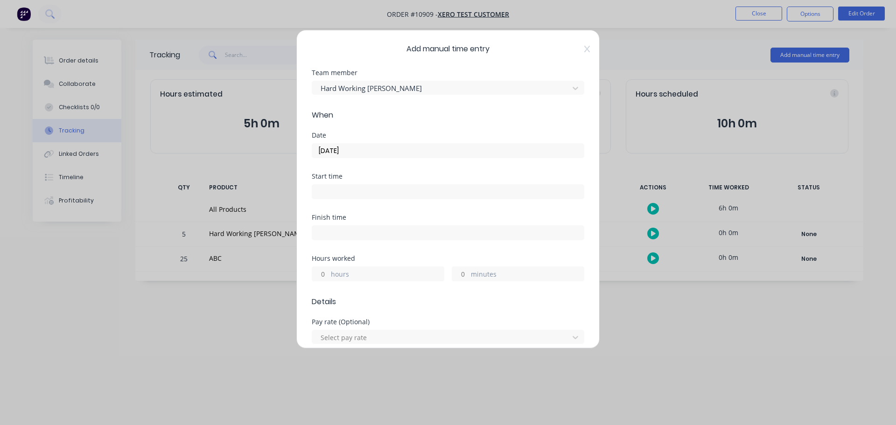
click at [330, 194] on input at bounding box center [448, 192] width 272 height 14
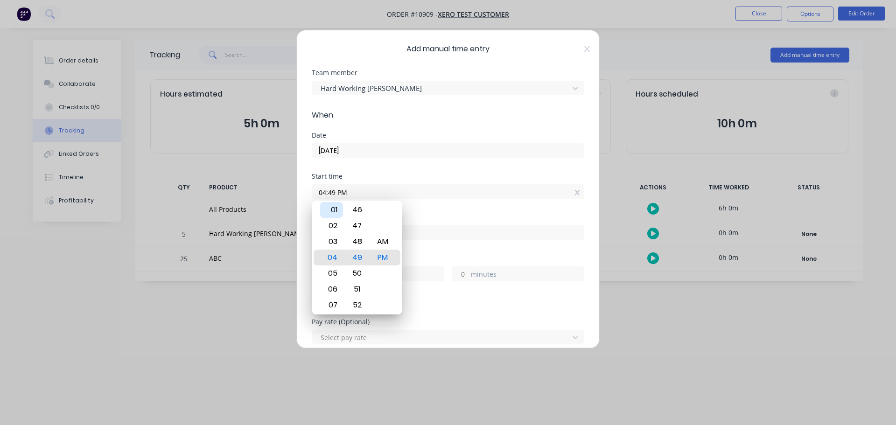
click at [332, 210] on div "01" at bounding box center [331, 210] width 23 height 16
type input "01:49 PM"
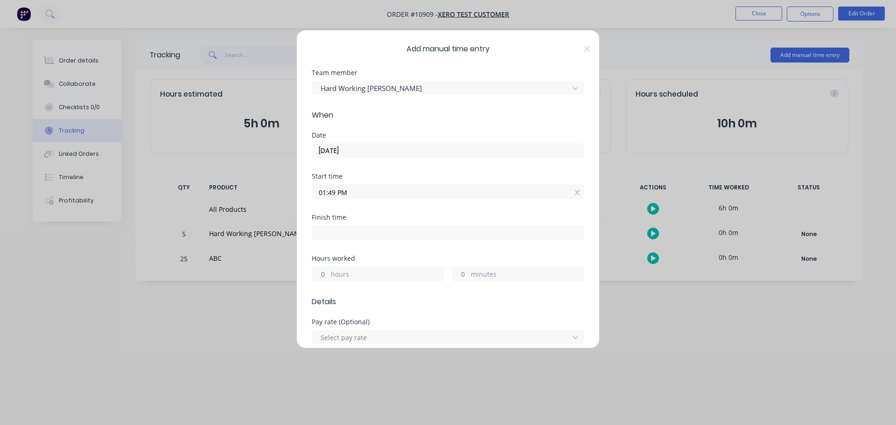
click at [452, 250] on div "Finish time" at bounding box center [448, 234] width 273 height 41
click at [320, 271] on input "hours" at bounding box center [320, 274] width 16 height 14
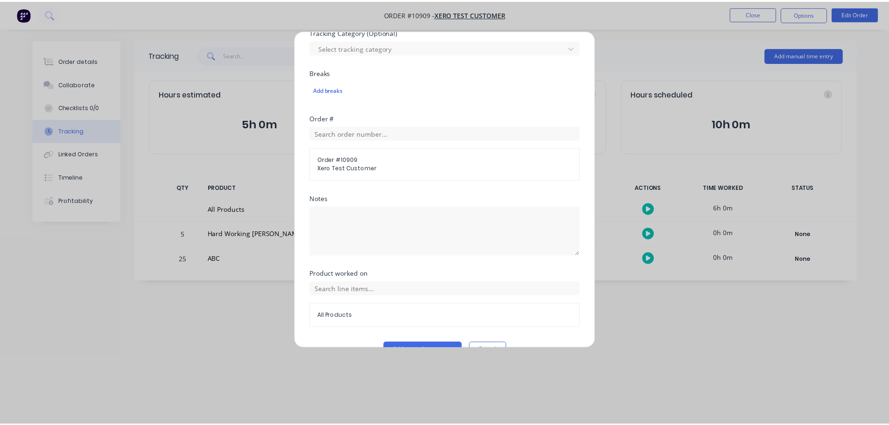
scroll to position [352, 0]
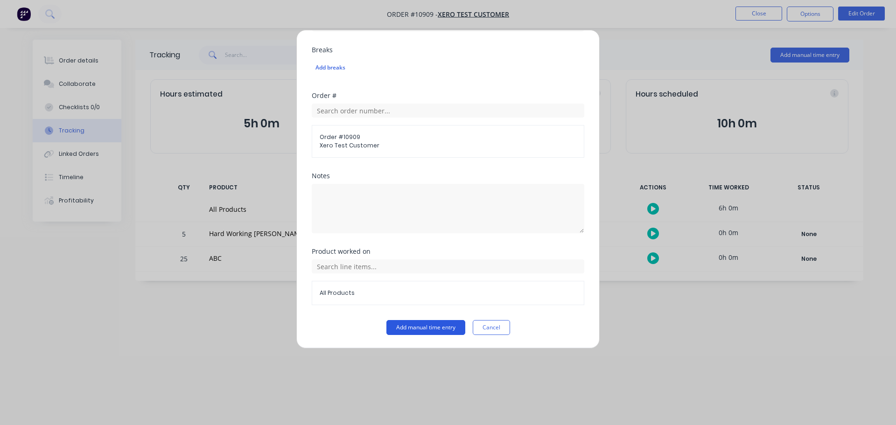
type input "6"
type input "07:49 PM"
type input "0"
click at [406, 328] on button "Add manual time entry" at bounding box center [426, 327] width 79 height 15
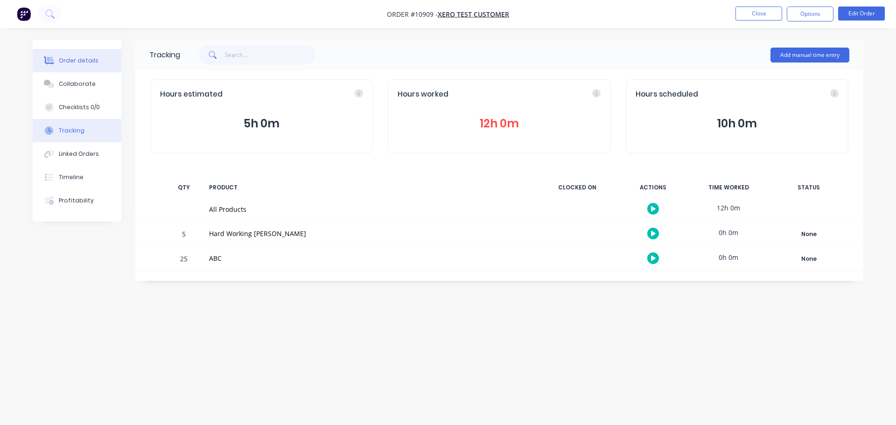
click at [69, 60] on div "Order details" at bounding box center [79, 60] width 40 height 8
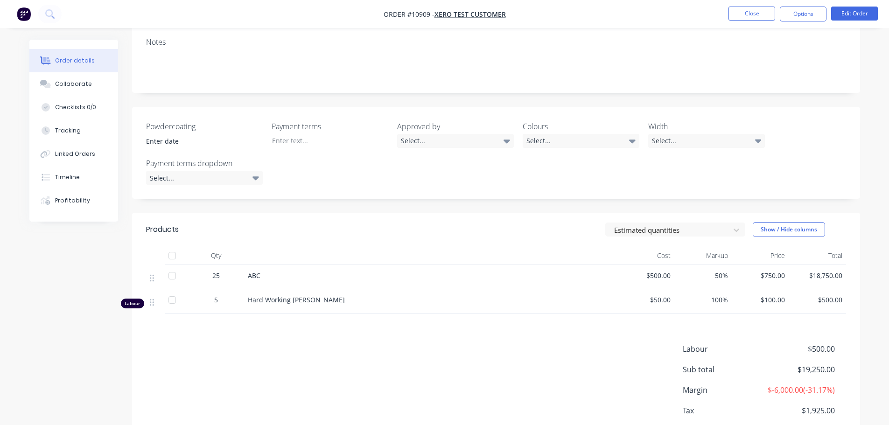
scroll to position [140, 0]
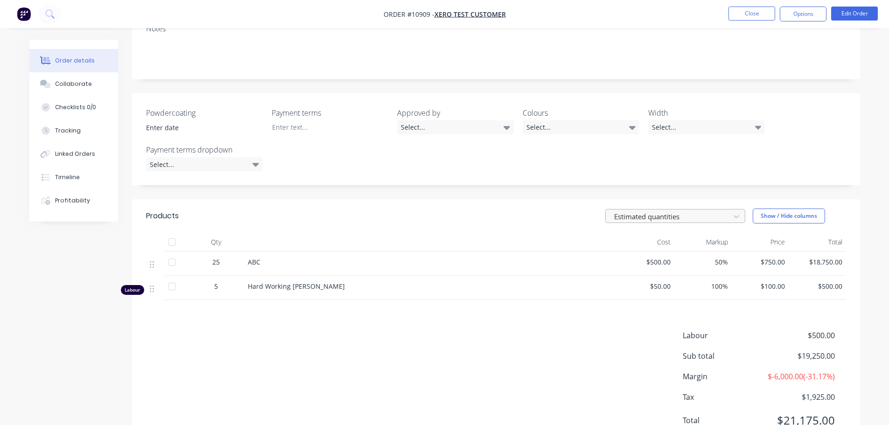
click at [699, 218] on div at bounding box center [669, 217] width 112 height 12
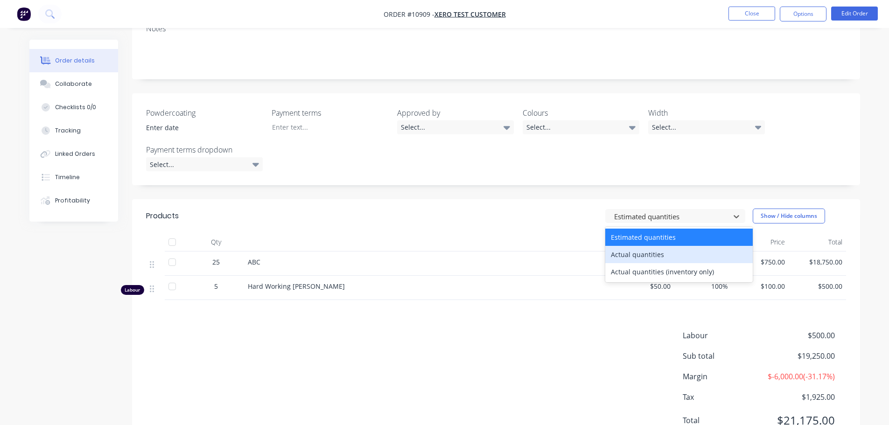
click at [630, 252] on div "Actual quantities" at bounding box center [680, 254] width 148 height 17
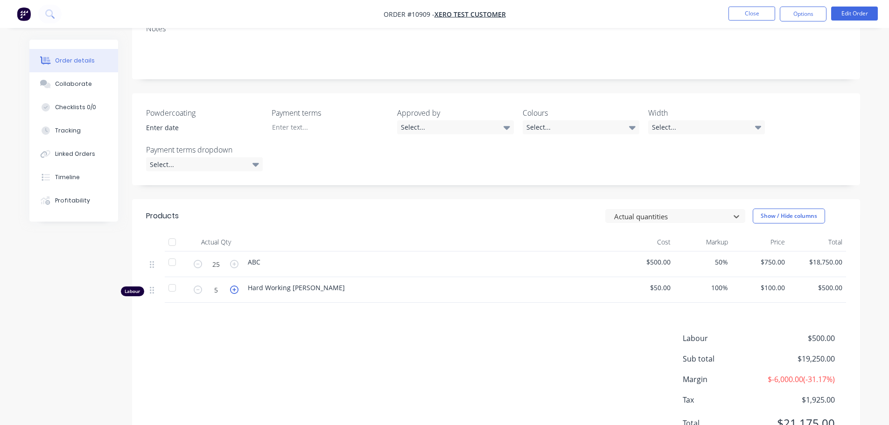
click at [232, 292] on icon "button" at bounding box center [234, 290] width 8 height 8
click at [201, 292] on icon "button" at bounding box center [198, 290] width 8 height 8
type input "5"
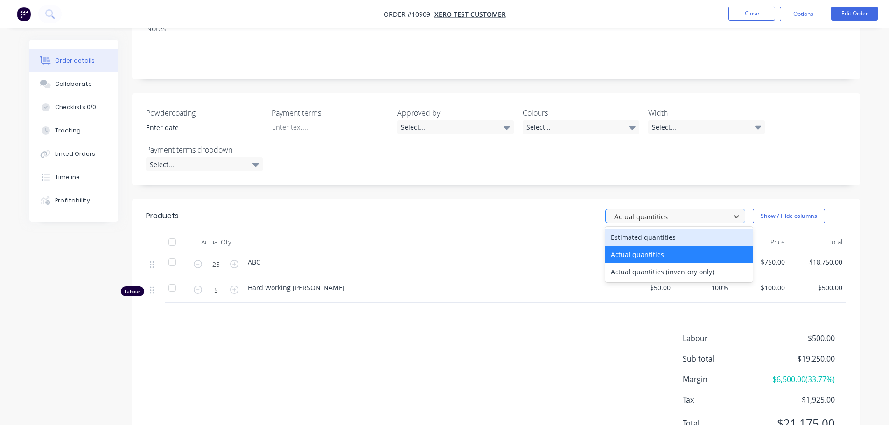
click at [654, 218] on div at bounding box center [669, 217] width 112 height 12
click at [612, 254] on div "Actual quantities" at bounding box center [680, 254] width 148 height 17
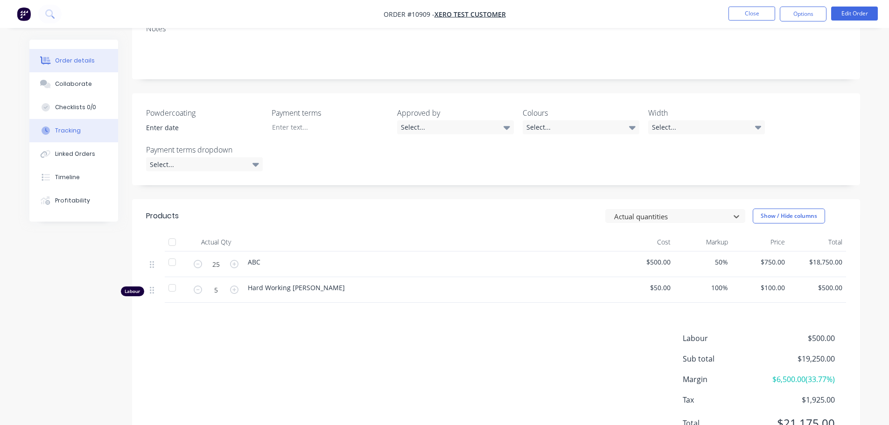
click at [73, 134] on div "Tracking" at bounding box center [68, 131] width 26 height 8
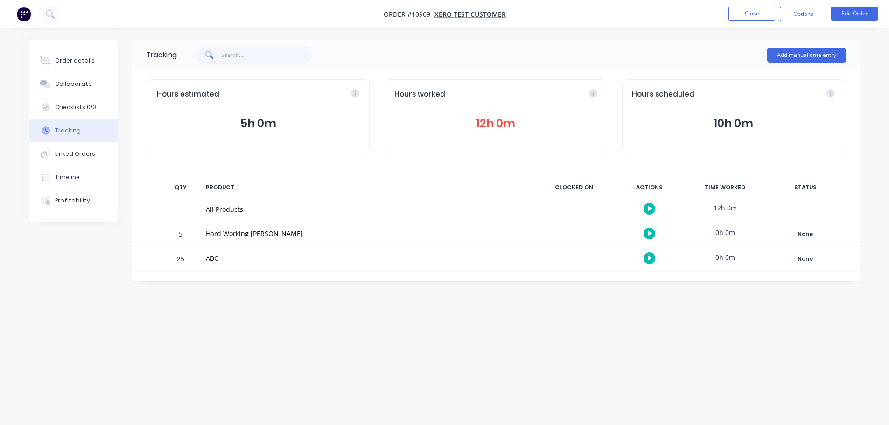
click at [624, 238] on div at bounding box center [650, 233] width 70 height 23
click at [500, 229] on div "Hard Working [PERSON_NAME]" at bounding box center [367, 234] width 322 height 10
